Goal: Navigation & Orientation: Find specific page/section

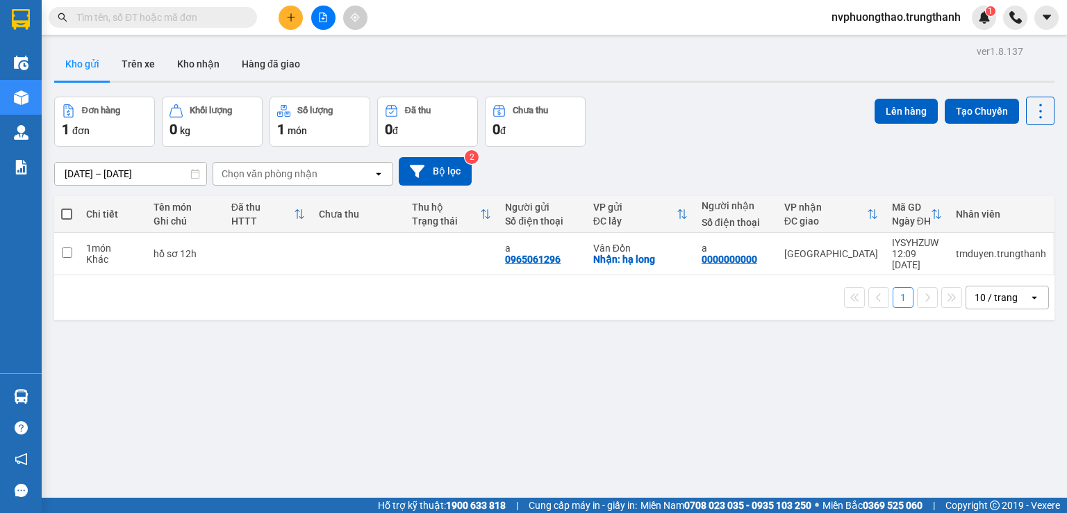
drag, startPoint x: 83, startPoint y: 286, endPoint x: 49, endPoint y: 245, distance: 53.4
click at [80, 286] on div "1 10 / trang open" at bounding box center [554, 298] width 989 height 24
